Goal: Find specific page/section: Find specific page/section

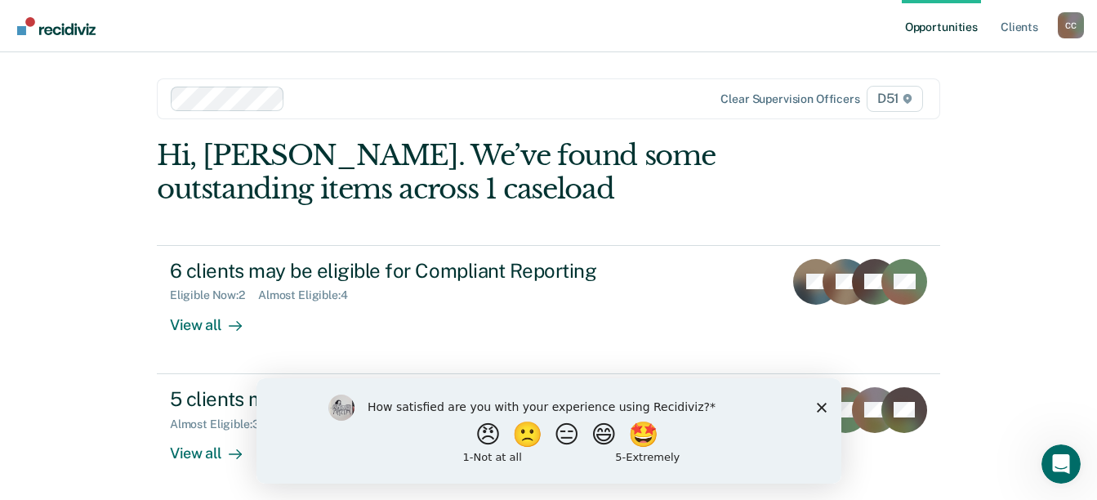
scroll to position [2, 0]
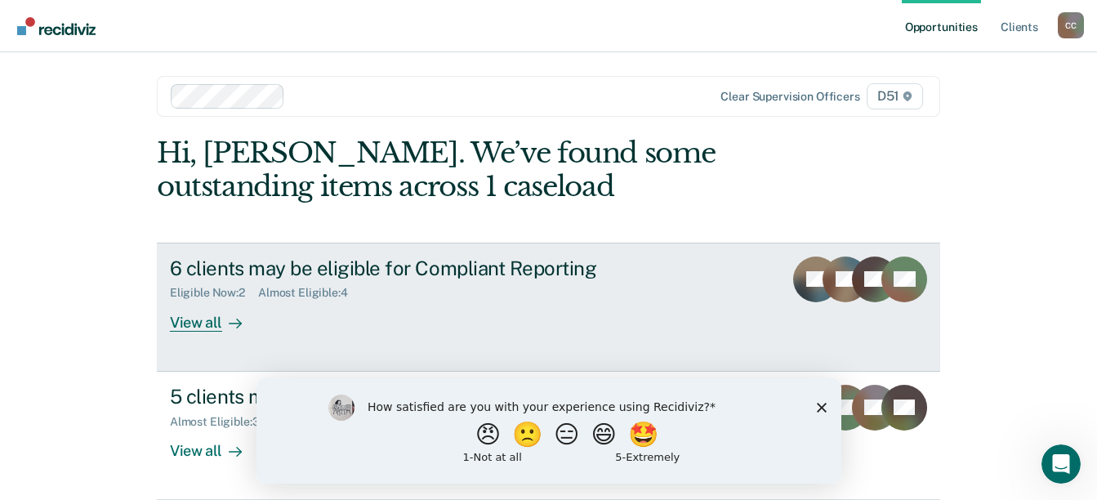
click at [229, 325] on icon at bounding box center [235, 323] width 13 height 13
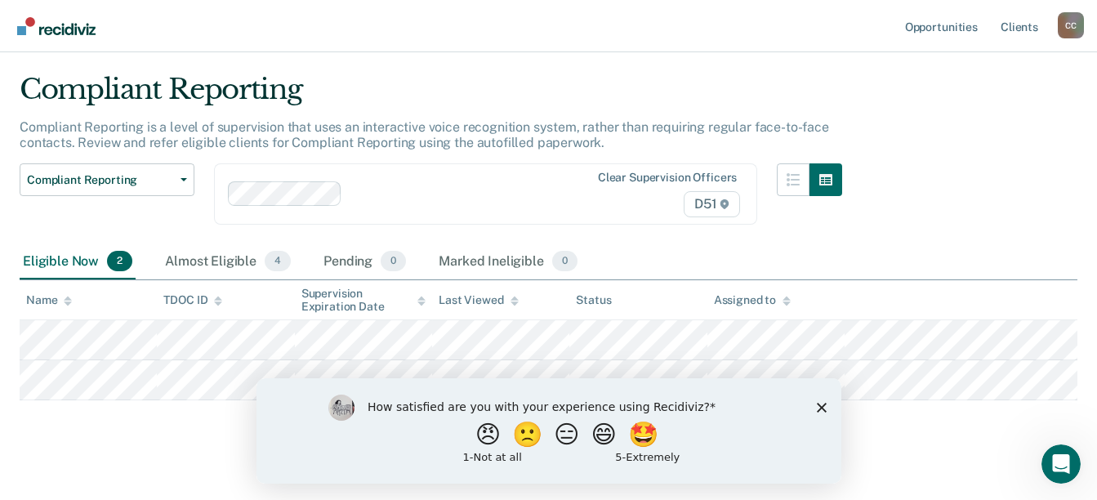
scroll to position [58, 0]
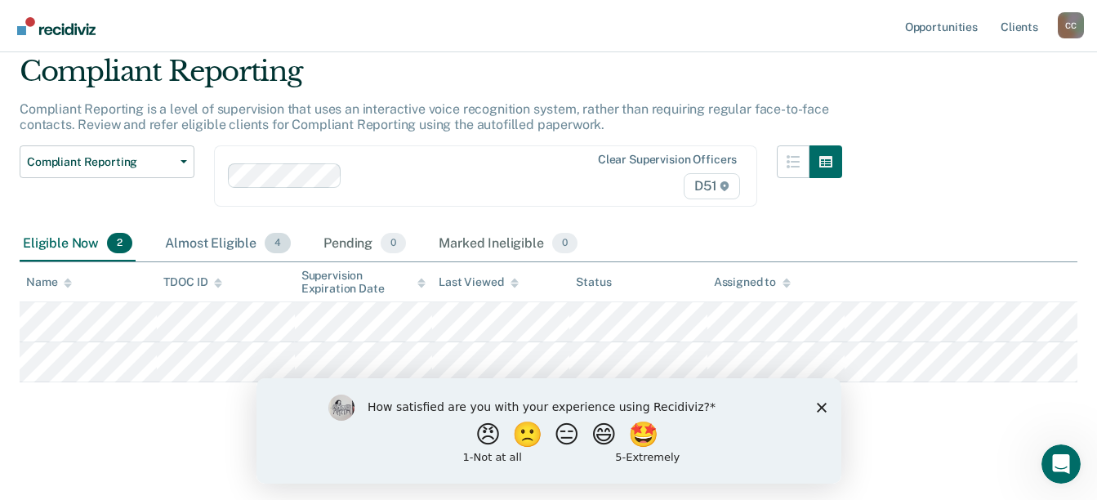
click at [256, 234] on div "Almost Eligible 4" at bounding box center [228, 244] width 132 height 36
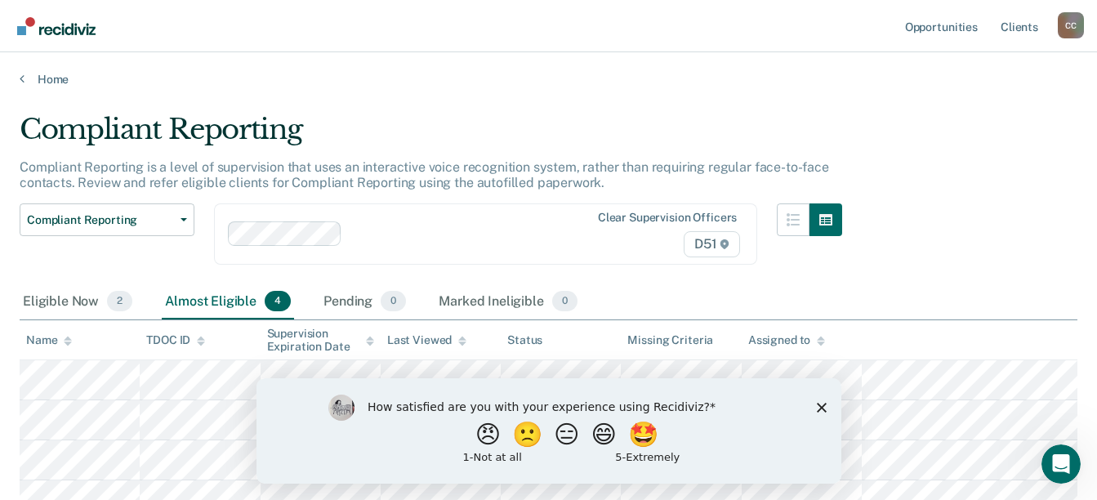
scroll to position [161, 0]
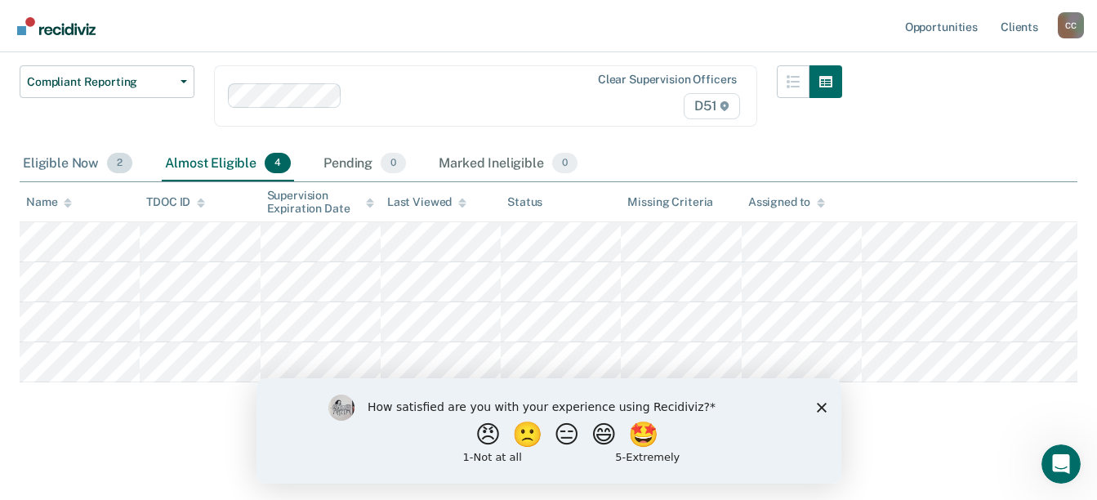
click at [79, 146] on div "Eligible Now 2" at bounding box center [78, 164] width 116 height 36
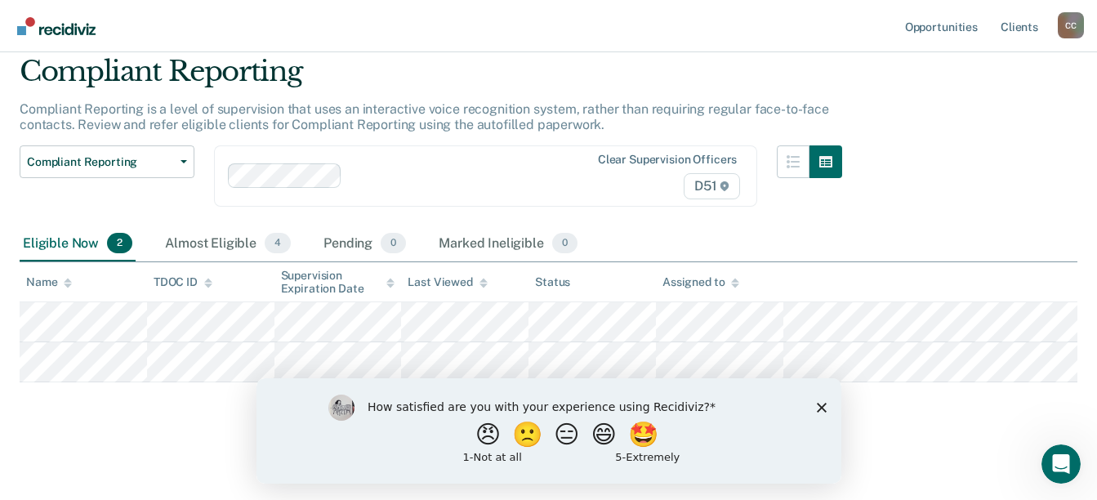
scroll to position [58, 0]
